Goal: Navigation & Orientation: Find specific page/section

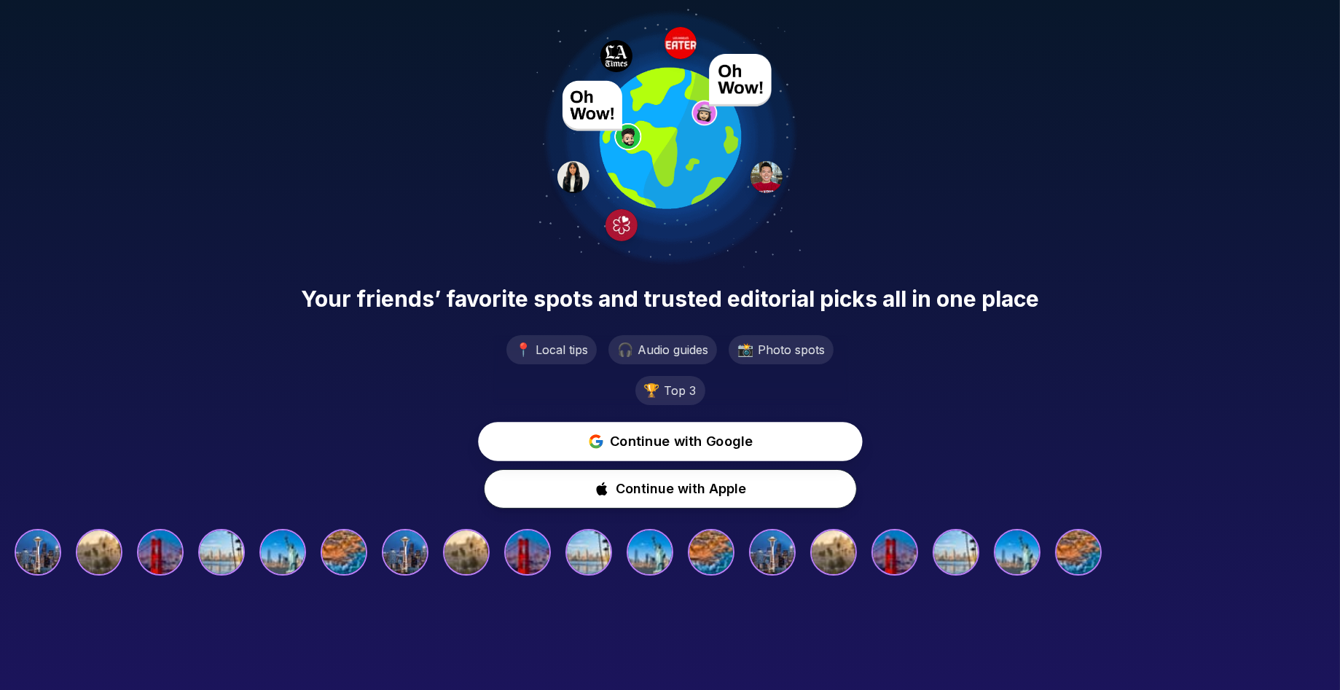
click at [672, 442] on span "Continue with Google" at bounding box center [682, 441] width 144 height 21
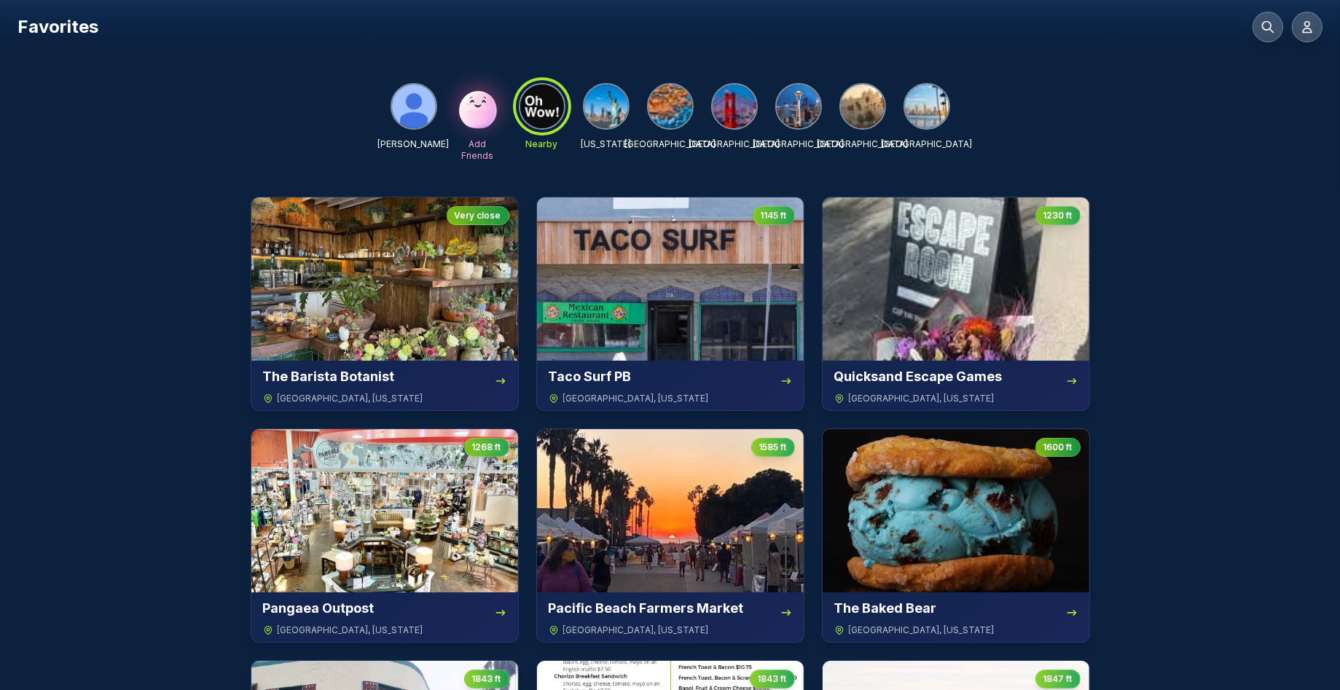
click at [667, 99] on img at bounding box center [671, 107] width 44 height 44
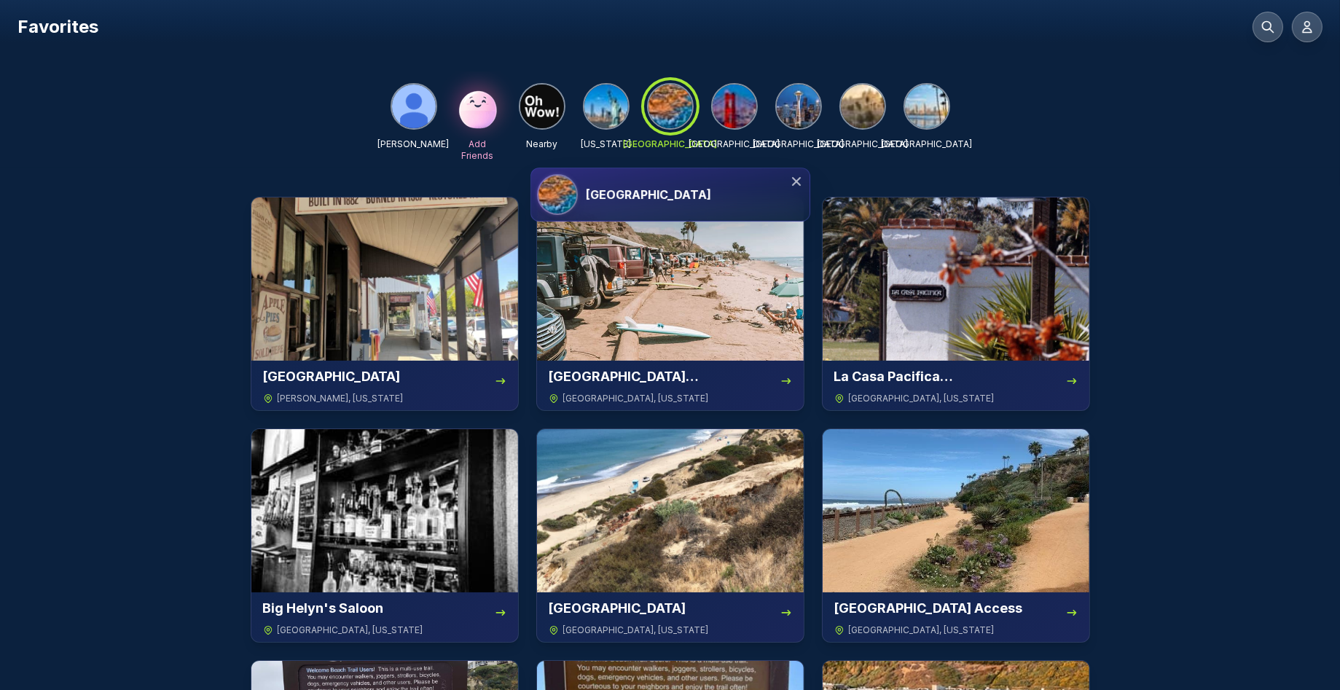
click at [921, 109] on img at bounding box center [927, 107] width 44 height 44
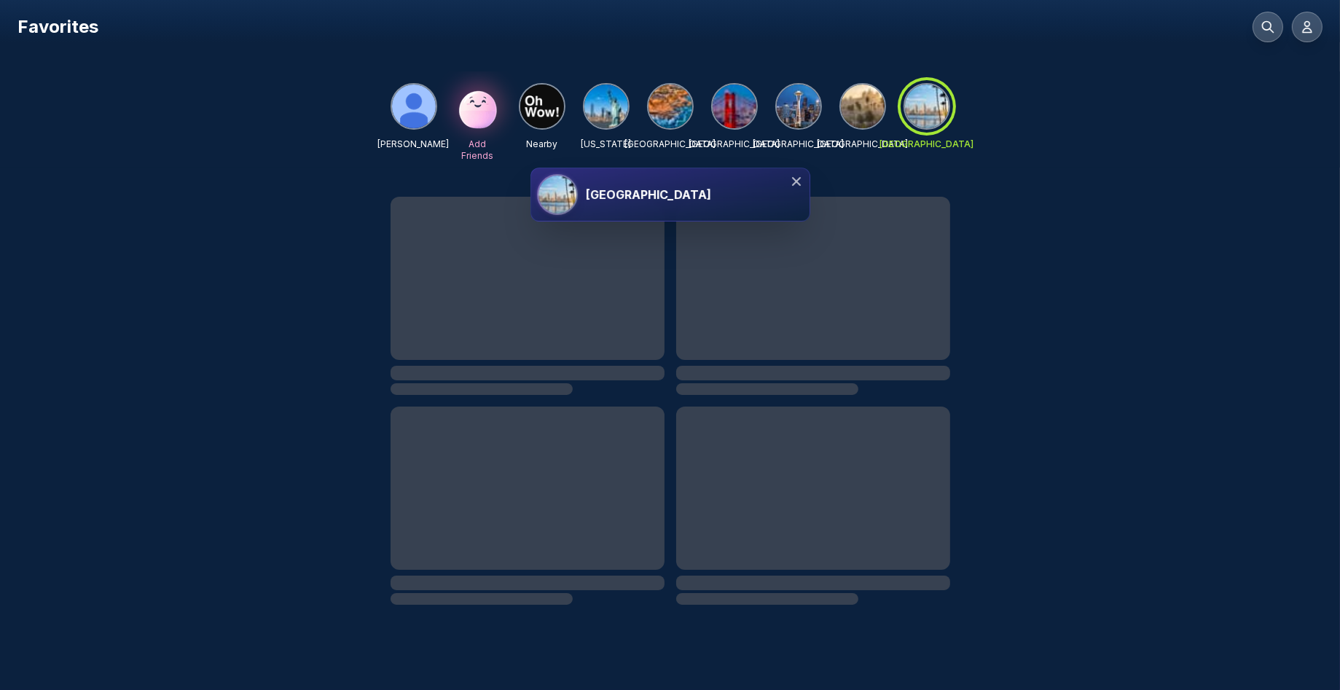
click at [867, 110] on img at bounding box center [863, 107] width 44 height 44
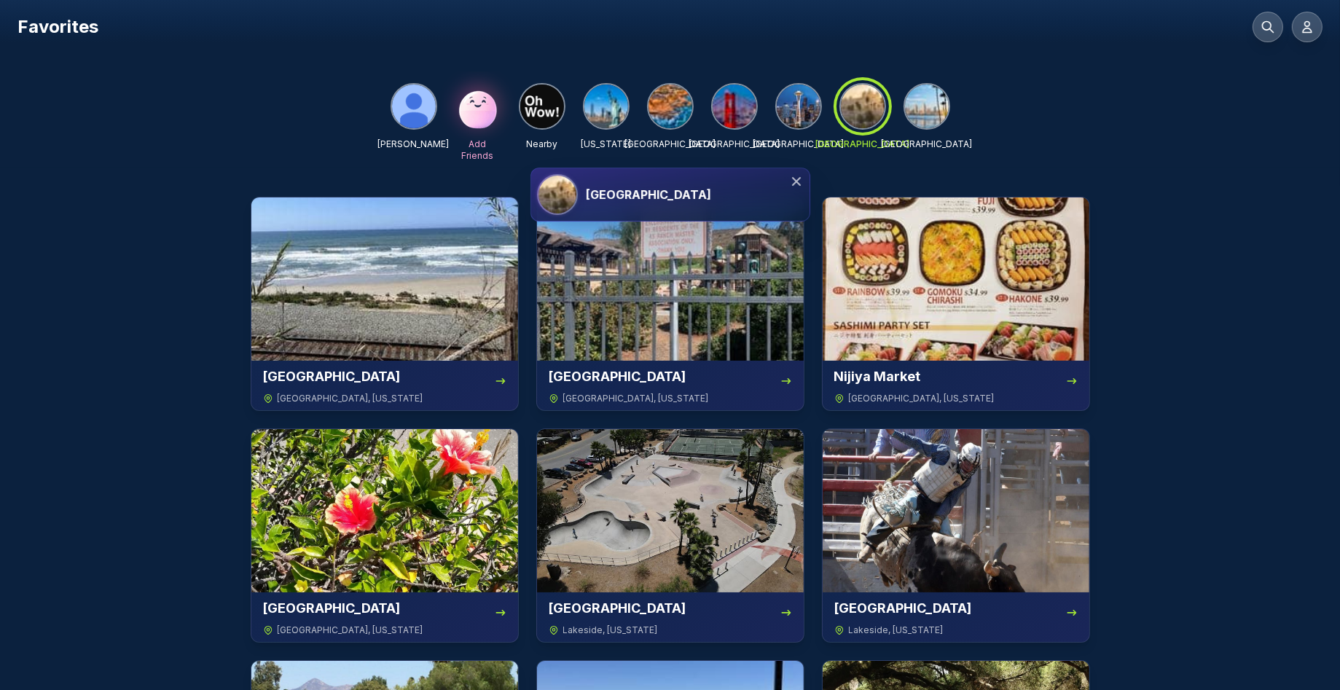
click at [920, 101] on img at bounding box center [927, 107] width 44 height 44
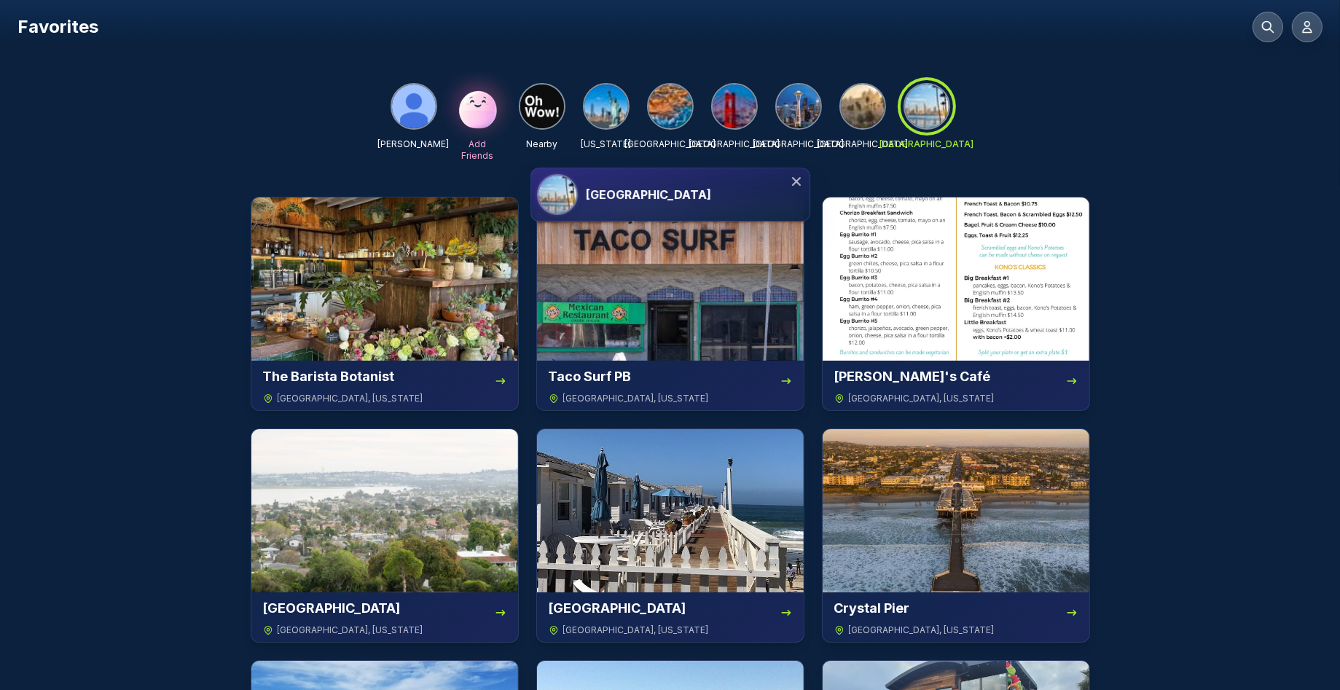
click at [920, 101] on div at bounding box center [927, 106] width 52 height 52
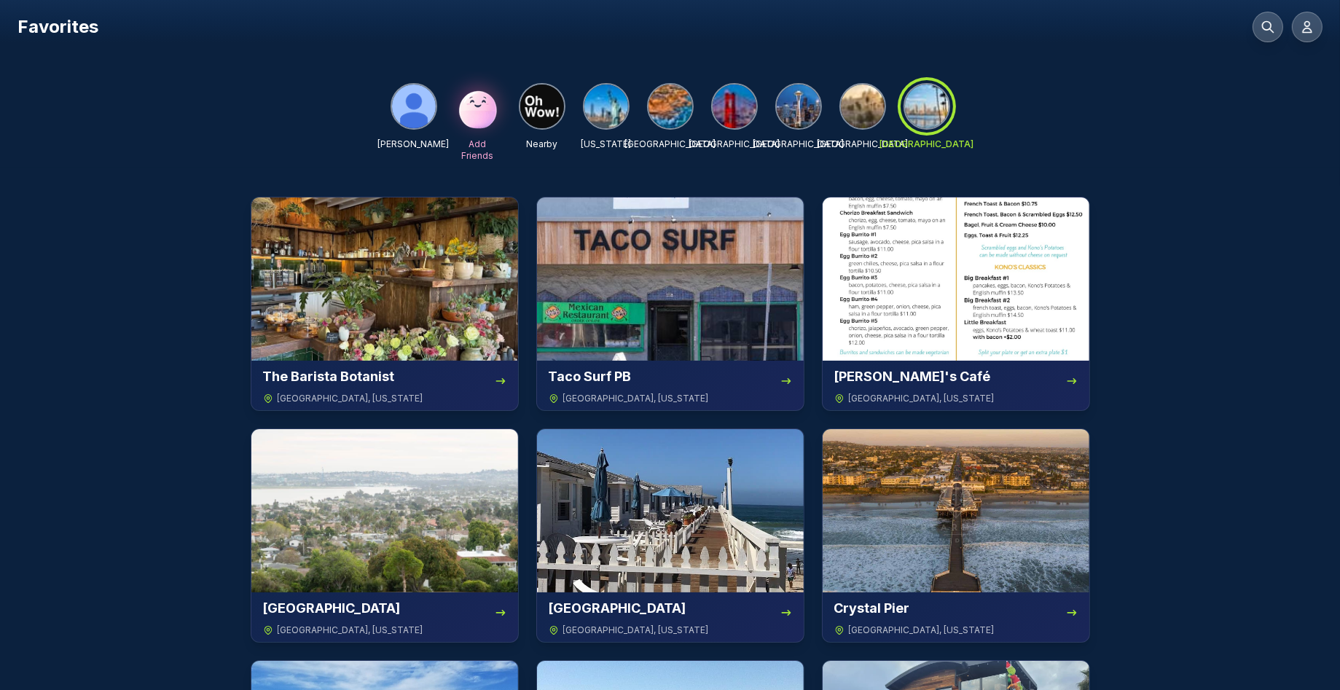
click at [849, 108] on img at bounding box center [863, 107] width 44 height 44
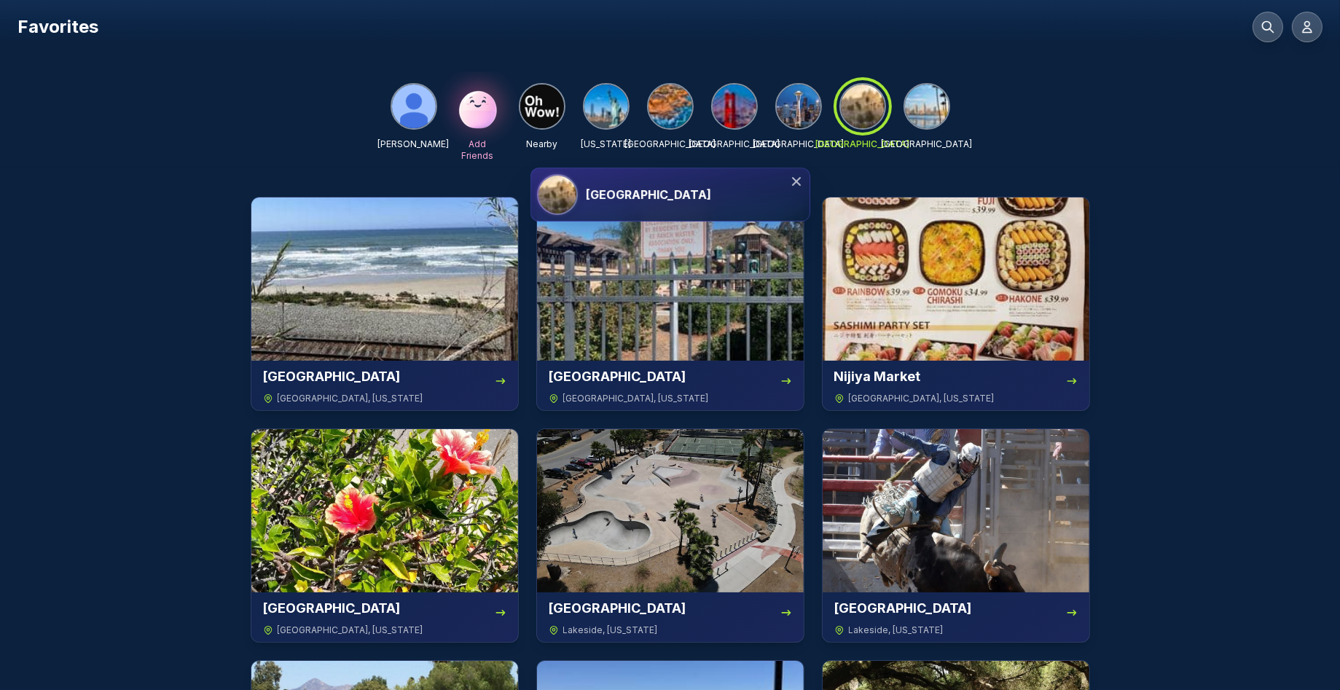
click at [803, 109] on img at bounding box center [799, 107] width 44 height 44
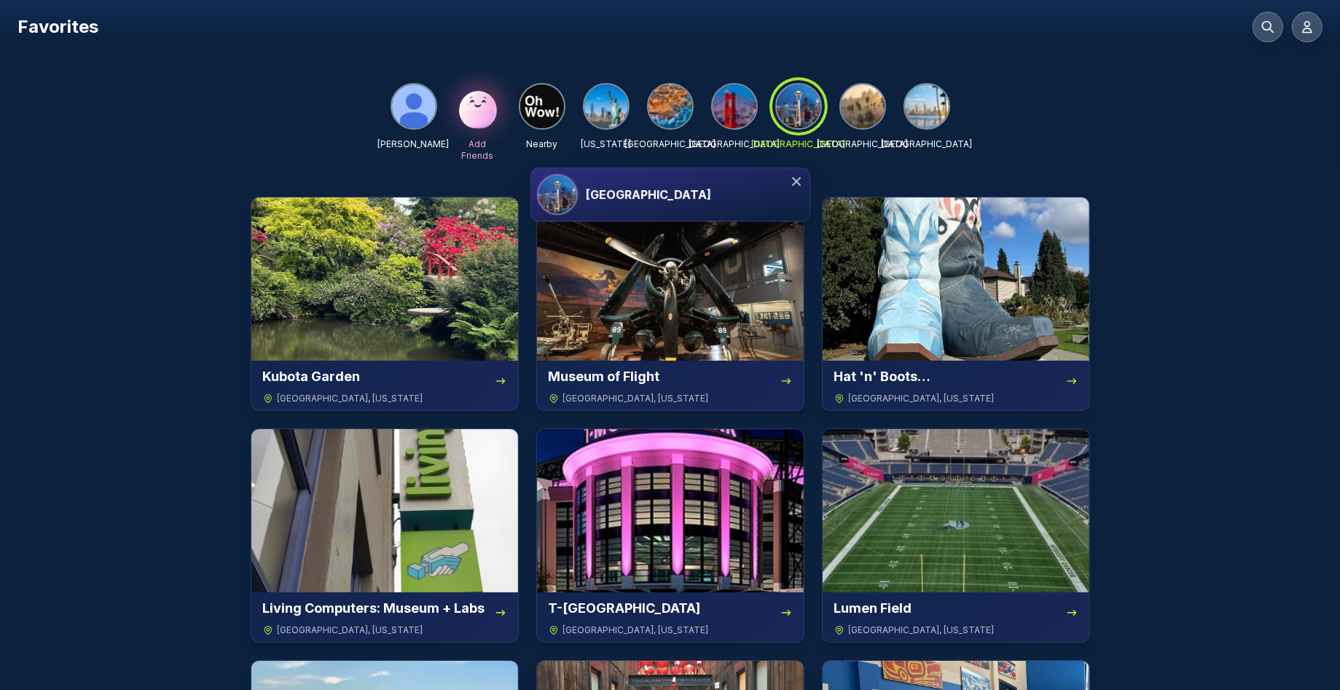
click at [859, 110] on img at bounding box center [863, 107] width 44 height 44
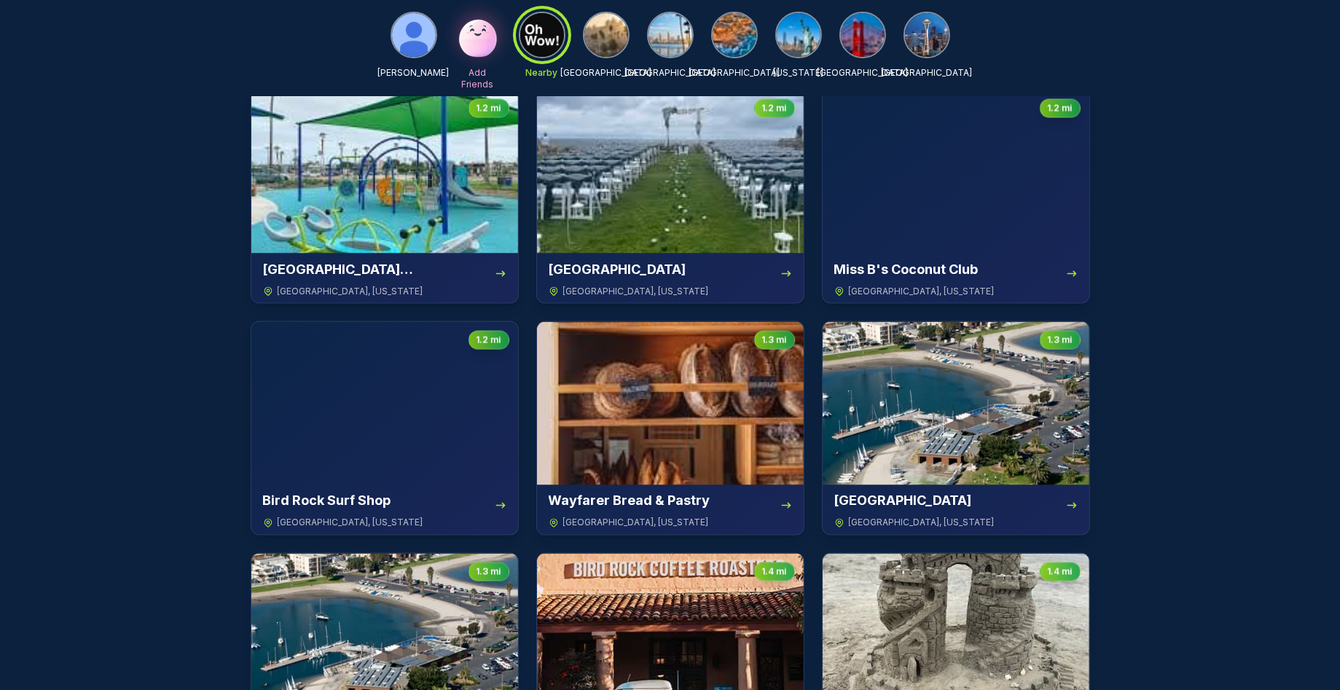
scroll to position [2400, 0]
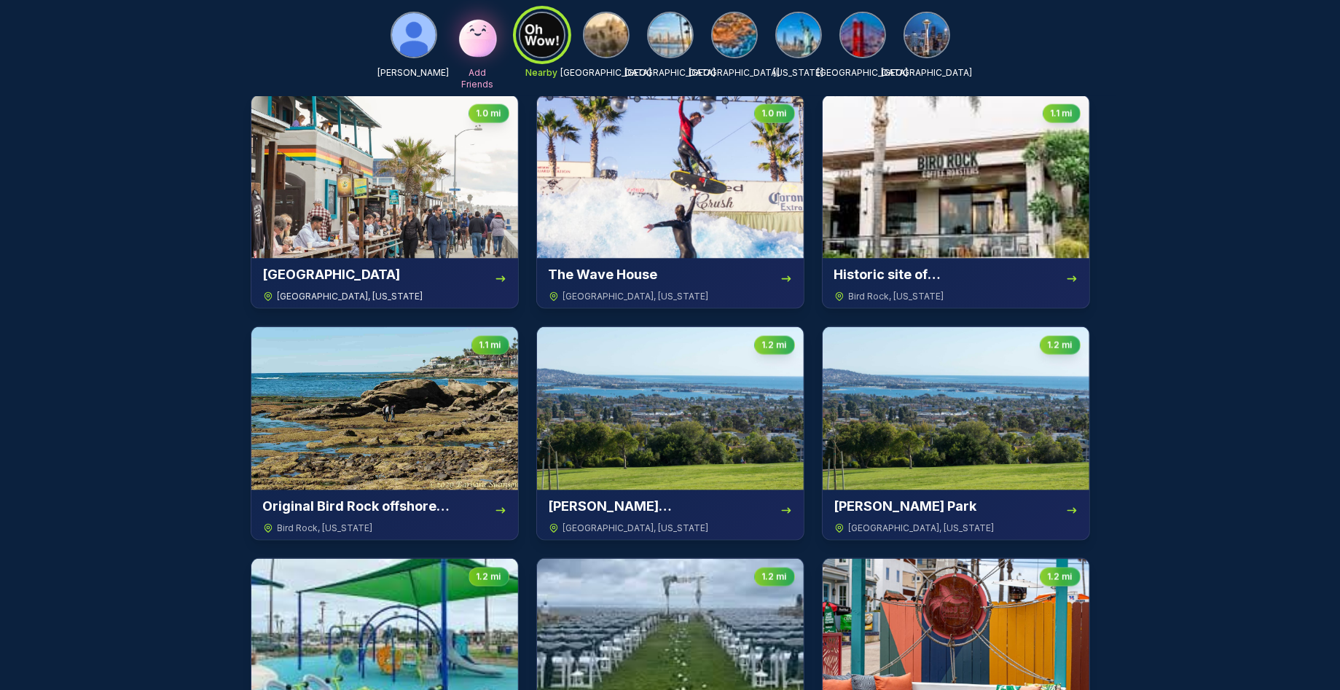
click at [444, 199] on img at bounding box center [384, 176] width 267 height 163
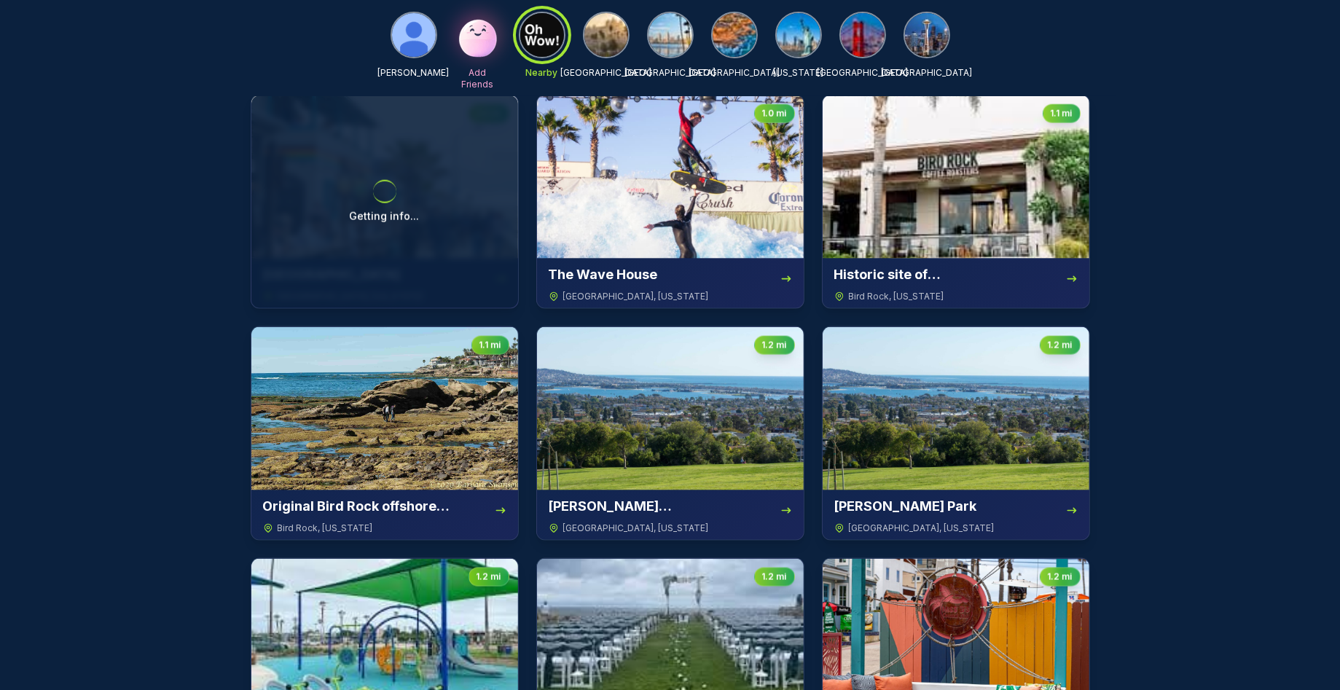
click at [426, 177] on div "Getting info..." at bounding box center [384, 201] width 267 height 213
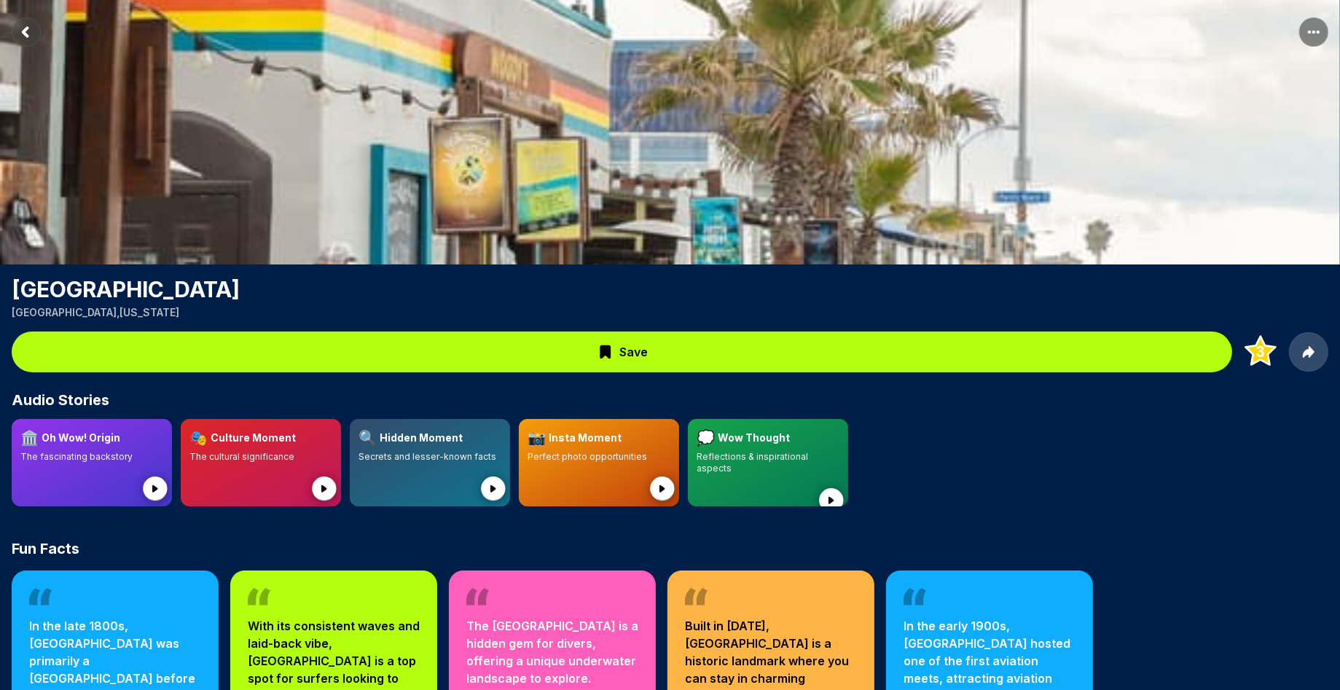
click at [1313, 30] on rect "More options" at bounding box center [1314, 31] width 29 height 29
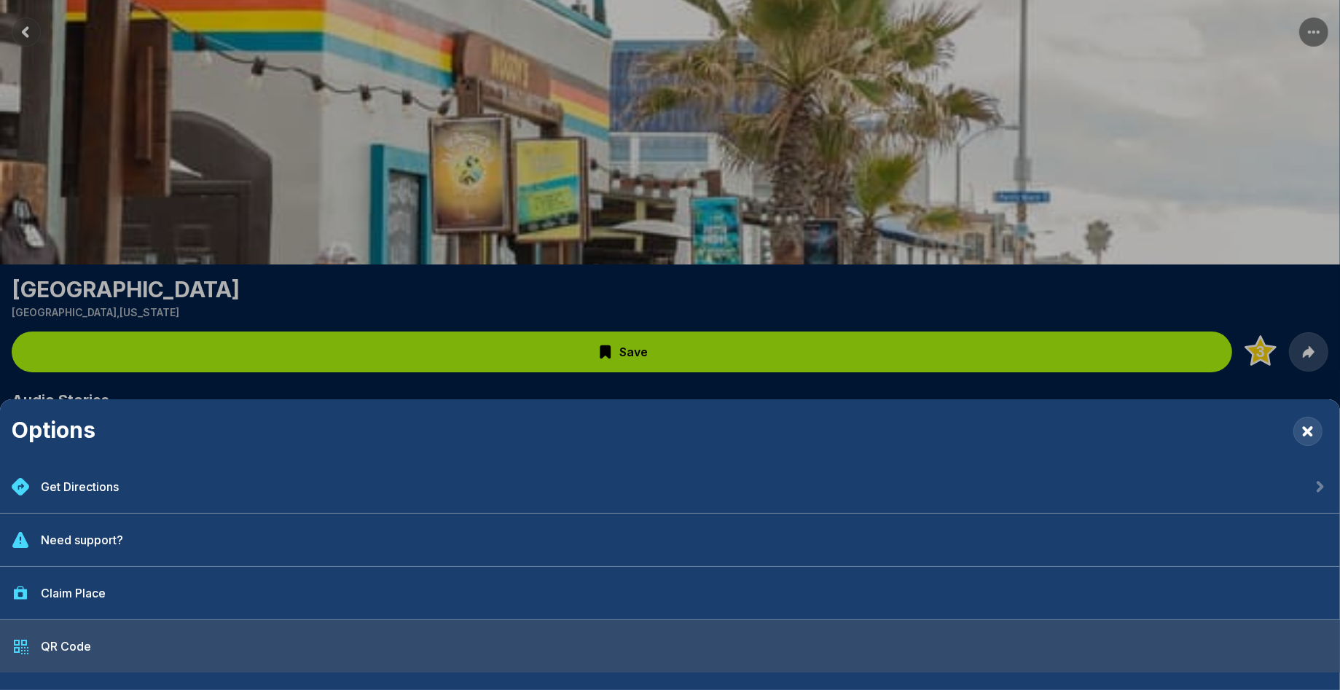
click at [90, 644] on div "QR Code" at bounding box center [670, 646] width 1340 height 52
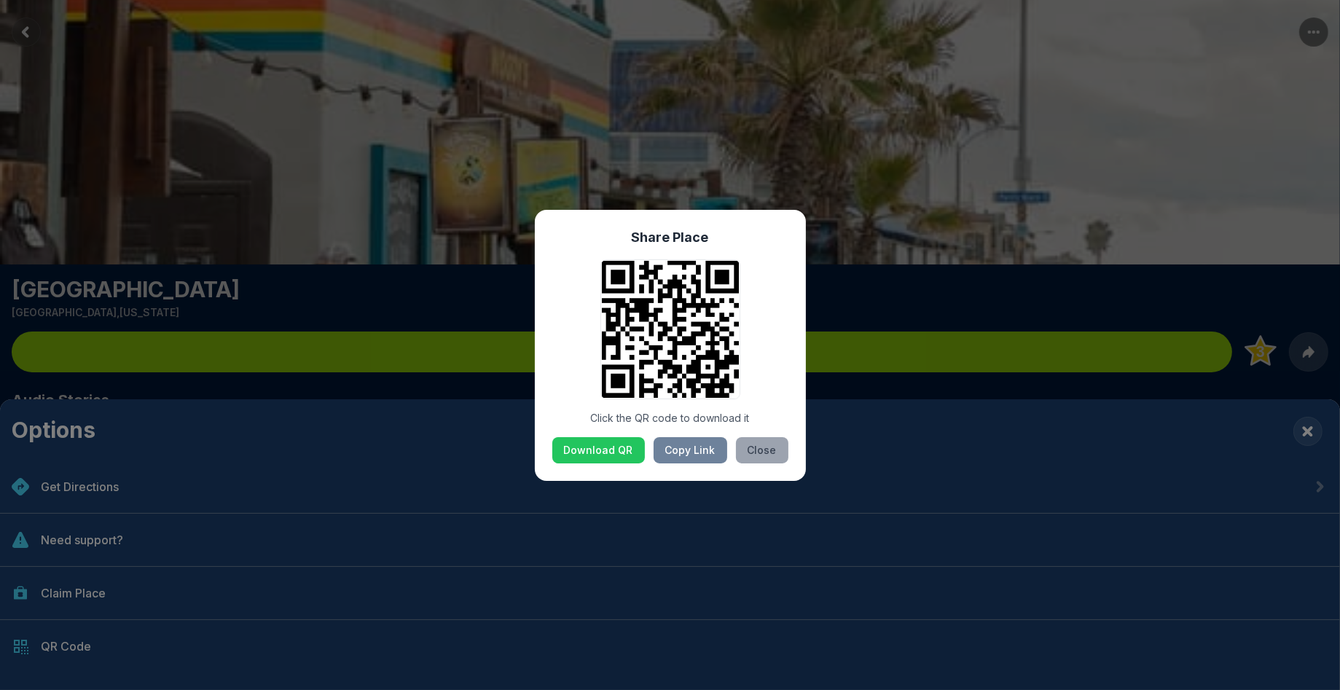
click at [760, 439] on button "Close" at bounding box center [762, 450] width 52 height 26
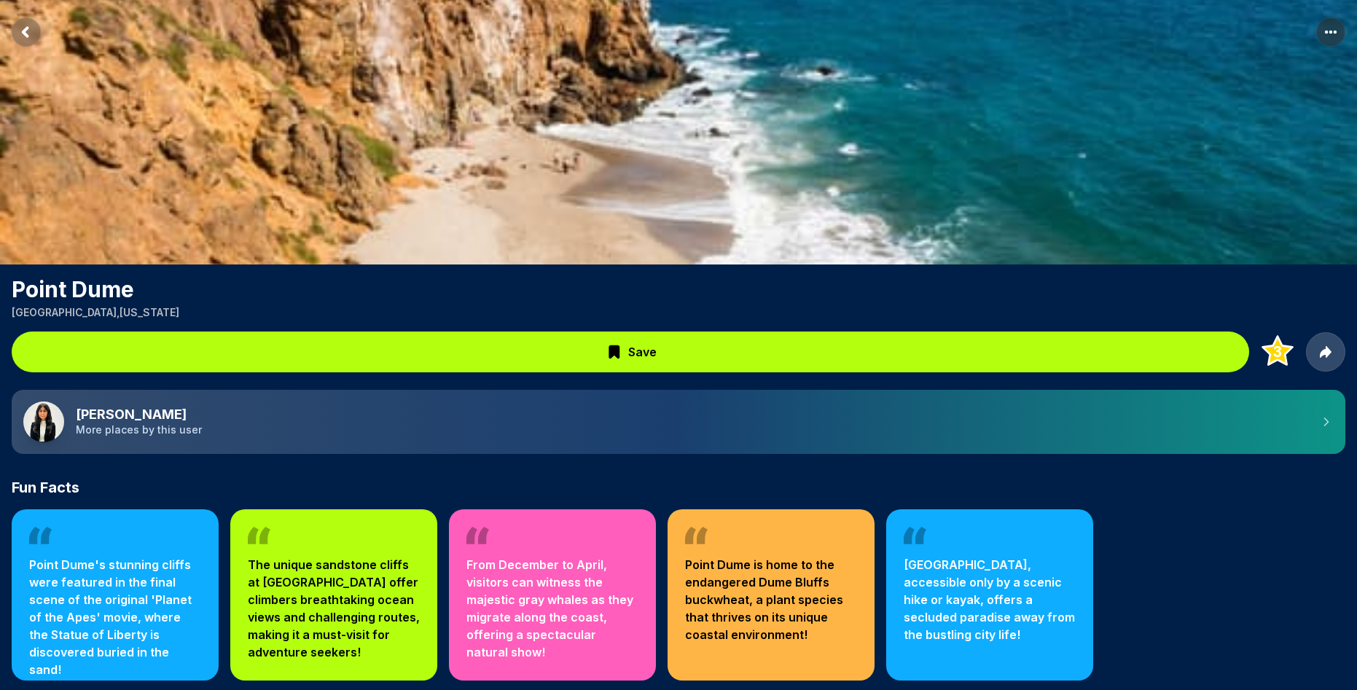
click at [1327, 34] on circle "More options" at bounding box center [1326, 32] width 3 height 3
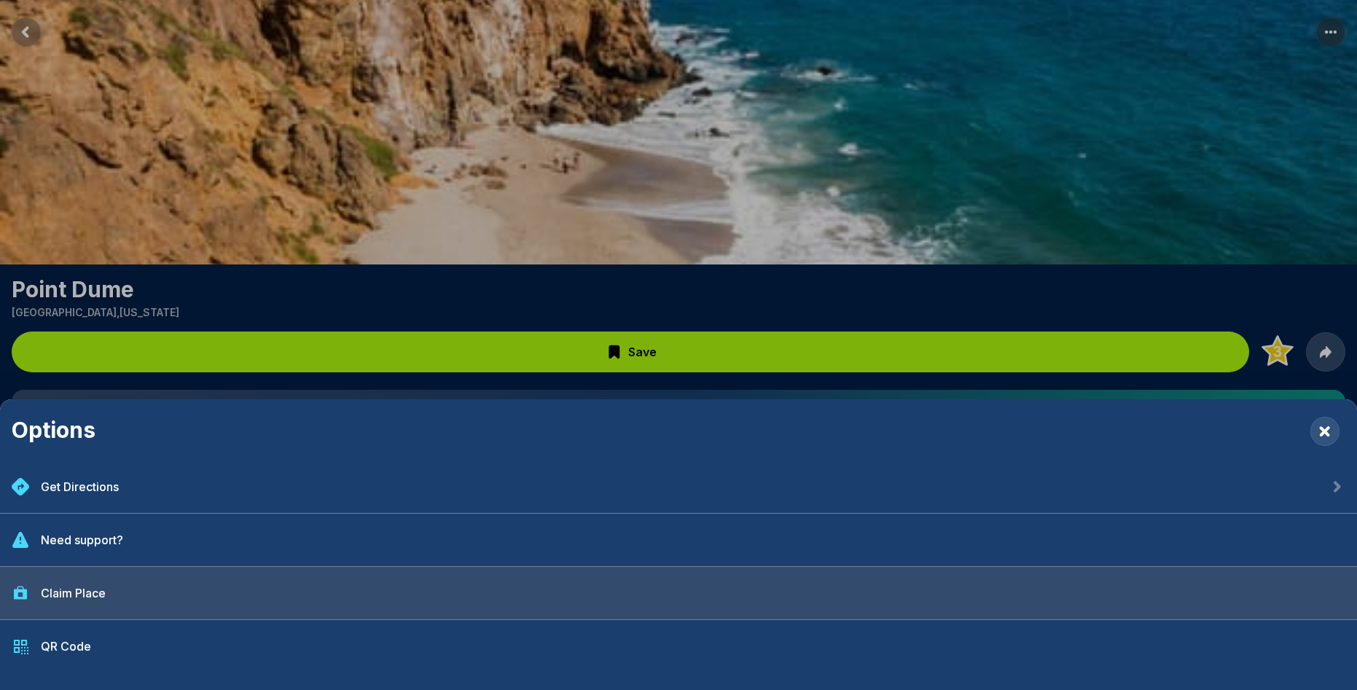
click at [113, 593] on div "Claim Place" at bounding box center [678, 593] width 1357 height 53
